Goal: Task Accomplishment & Management: Complete application form

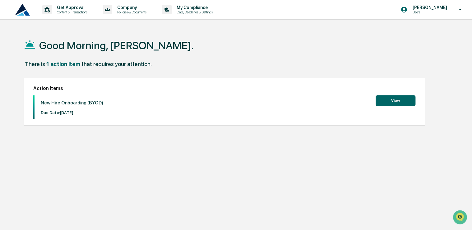
click at [389, 102] on button "View" at bounding box center [396, 100] width 40 height 11
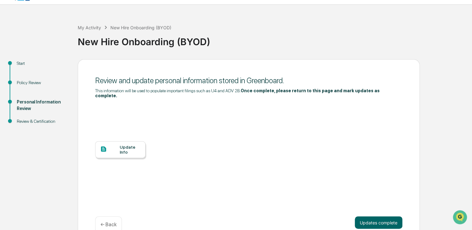
scroll to position [23, 0]
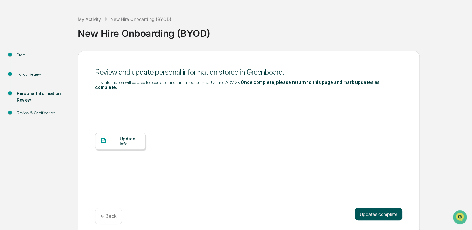
click at [372, 211] on button "Updates complete" at bounding box center [379, 213] width 48 height 12
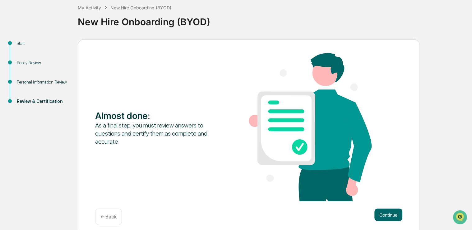
scroll to position [40, 0]
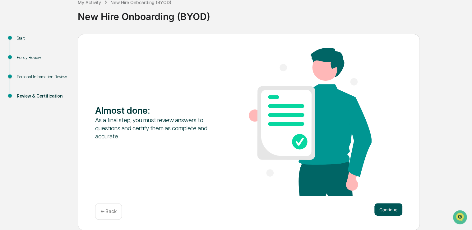
click at [388, 209] on button "Continue" at bounding box center [389, 209] width 28 height 12
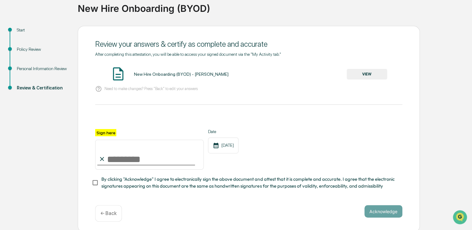
scroll to position [52, 0]
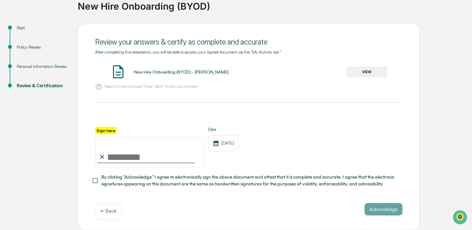
click at [153, 155] on input "Sign here" at bounding box center [149, 152] width 109 height 30
type input "**********"
click at [290, 149] on div "**********" at bounding box center [248, 147] width 307 height 40
click at [153, 182] on span "By clicking "Acknowledge" I agree to electronically sign the above document and…" at bounding box center [249, 180] width 296 height 14
click at [382, 208] on button "Acknowledge" at bounding box center [384, 208] width 38 height 12
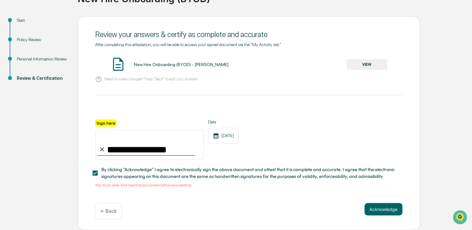
scroll to position [60, 0]
click at [126, 50] on div "**********" at bounding box center [248, 114] width 307 height 145
click at [124, 59] on img at bounding box center [118, 64] width 16 height 16
click at [355, 61] on button "VIEW" at bounding box center [367, 64] width 40 height 11
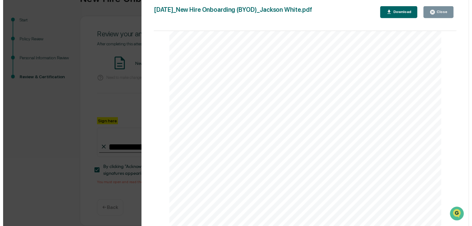
scroll to position [206, 0]
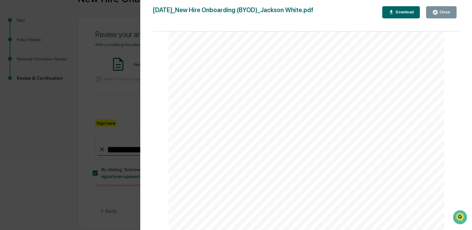
click at [449, 9] on button "Close" at bounding box center [441, 12] width 30 height 12
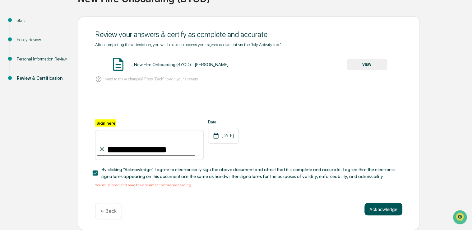
click at [377, 213] on button "Acknowledge" at bounding box center [384, 208] width 38 height 12
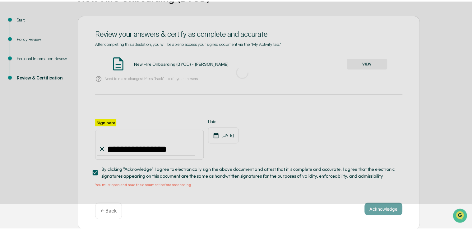
scroll to position [21, 0]
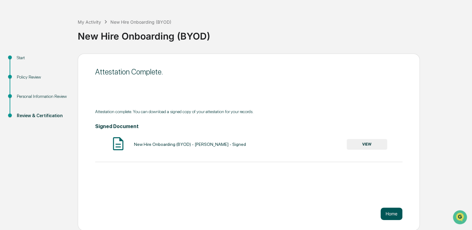
click at [396, 210] on button "Home" at bounding box center [392, 213] width 22 height 12
